Goal: Find specific fact: Find specific fact

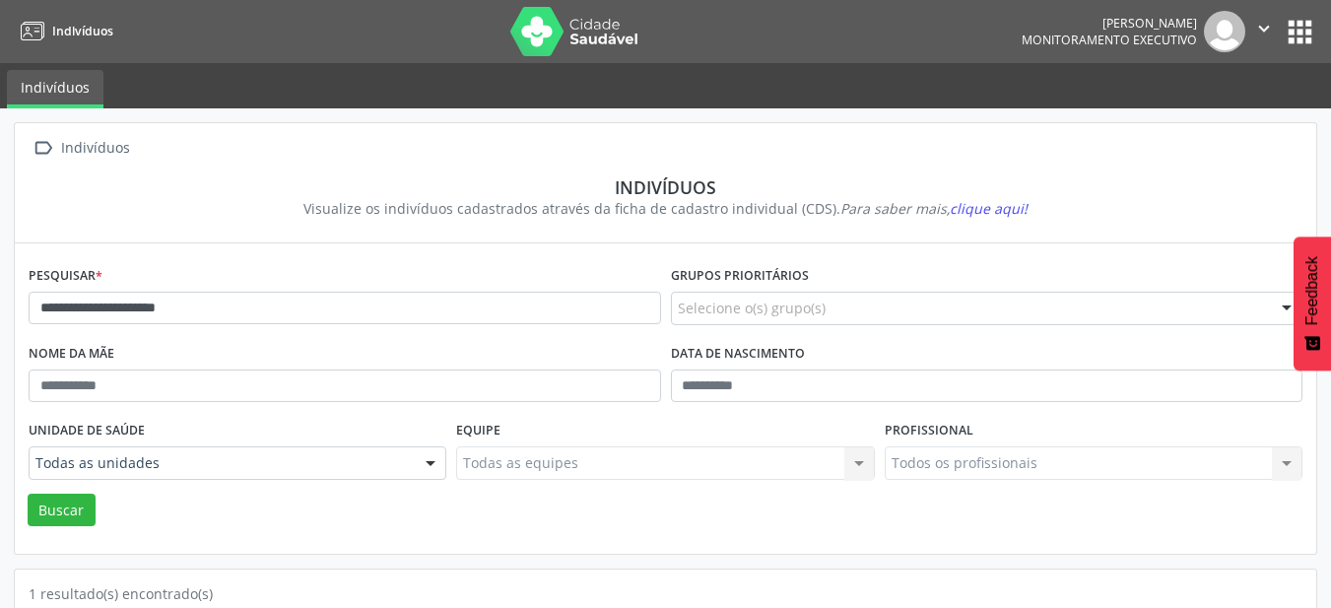
scroll to position [196, 0]
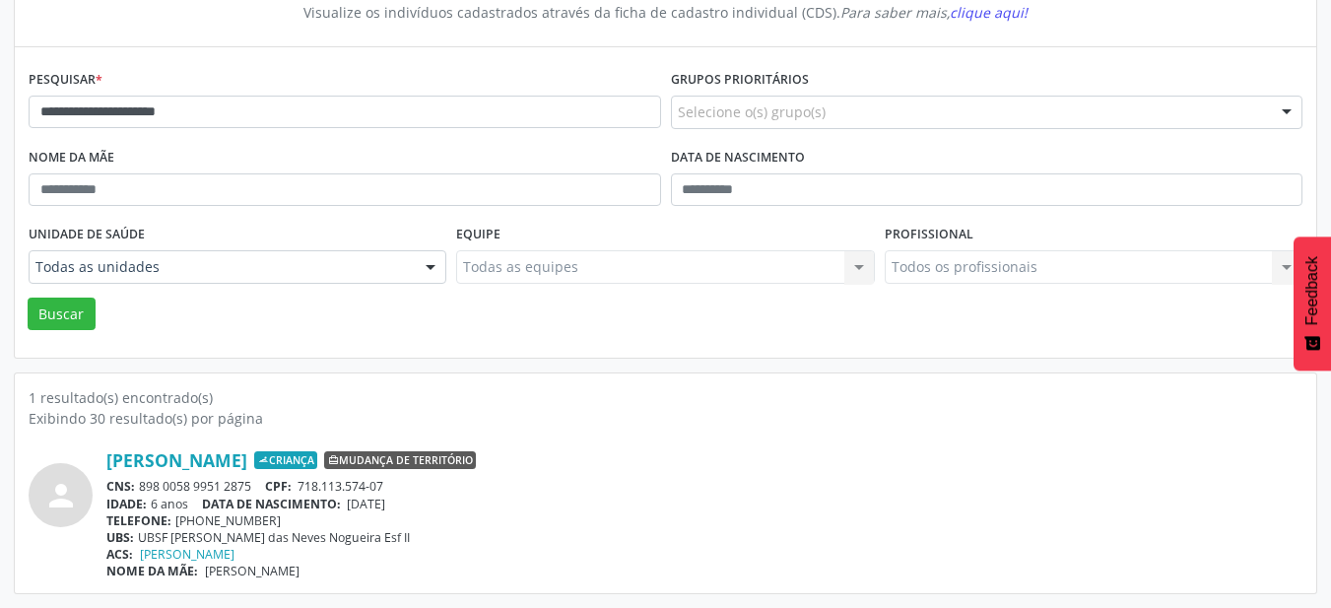
click at [276, 118] on input "**********" at bounding box center [345, 113] width 633 height 34
type input "**********"
click at [28, 298] on button "Buscar" at bounding box center [62, 315] width 68 height 34
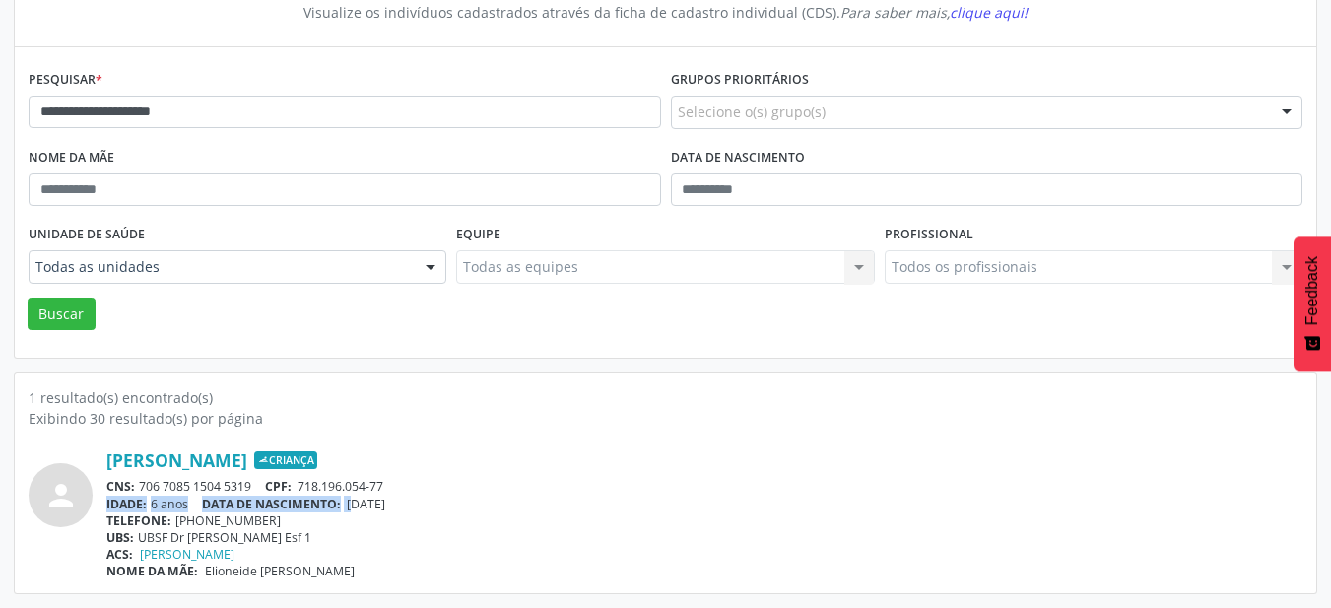
drag, startPoint x: 357, startPoint y: 507, endPoint x: 535, endPoint y: 478, distance: 180.8
click at [535, 478] on div "[PERSON_NAME] Criança CNS: 706 7085 1504 5319 CPF: 718.196.054-77 IDADE: 6 anos…" at bounding box center [704, 514] width 1196 height 130
click at [492, 505] on div "IDADE: 6 anos DATA DE NASCIMENTO: [DEMOGRAPHIC_DATA]" at bounding box center [704, 504] width 1196 height 17
drag, startPoint x: 455, startPoint y: 505, endPoint x: 352, endPoint y: 505, distance: 103.5
click at [352, 505] on div "IDADE: 6 anos DATA DE NASCIMENTO: [DEMOGRAPHIC_DATA]" at bounding box center [704, 504] width 1196 height 17
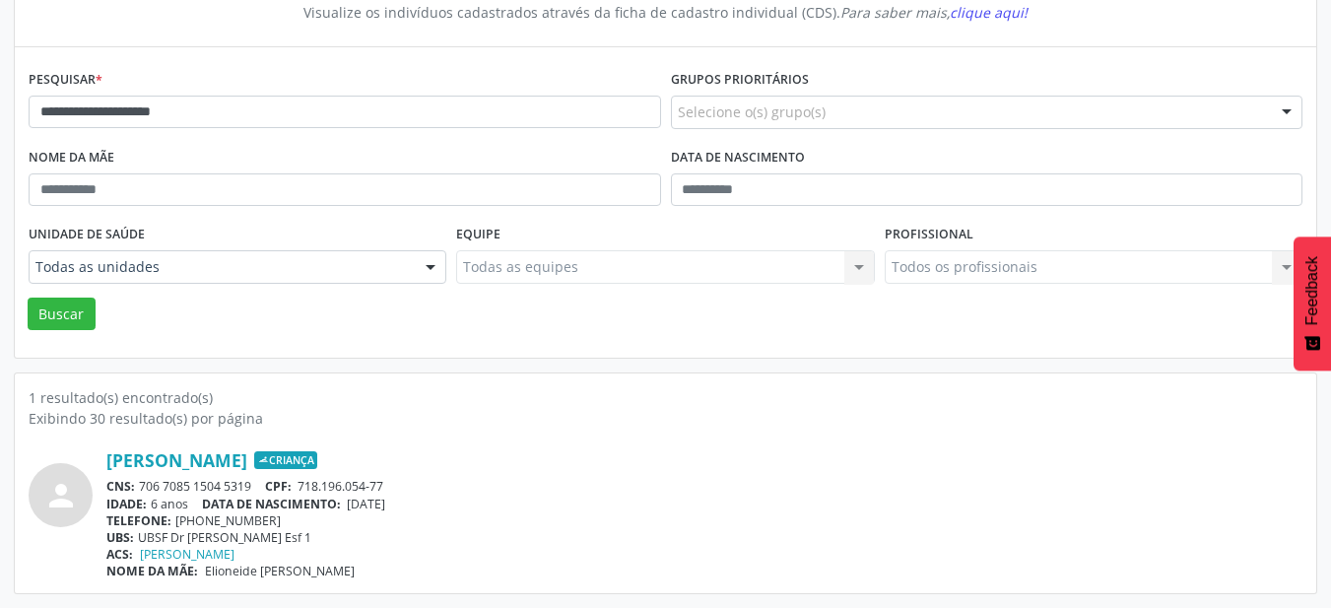
copy span "[DATE]"
drag, startPoint x: 301, startPoint y: 486, endPoint x: 408, endPoint y: 488, distance: 107.4
click at [408, 488] on div "CNS: 706 7085 1504 5319 CPF: 718.196.054-77" at bounding box center [704, 486] width 1196 height 17
copy span "718.196.054-77"
